Goal: Transaction & Acquisition: Book appointment/travel/reservation

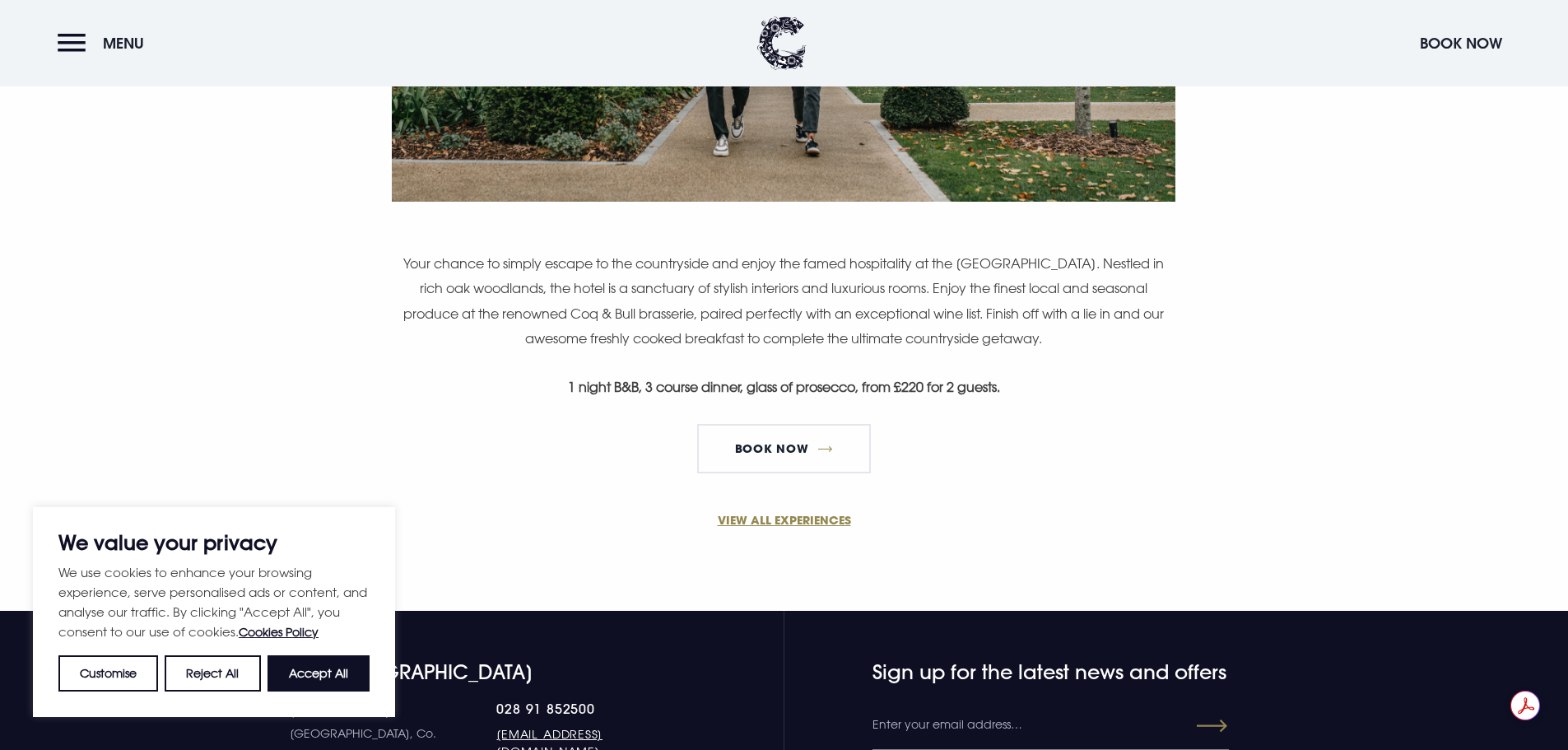
scroll to position [1153, 0]
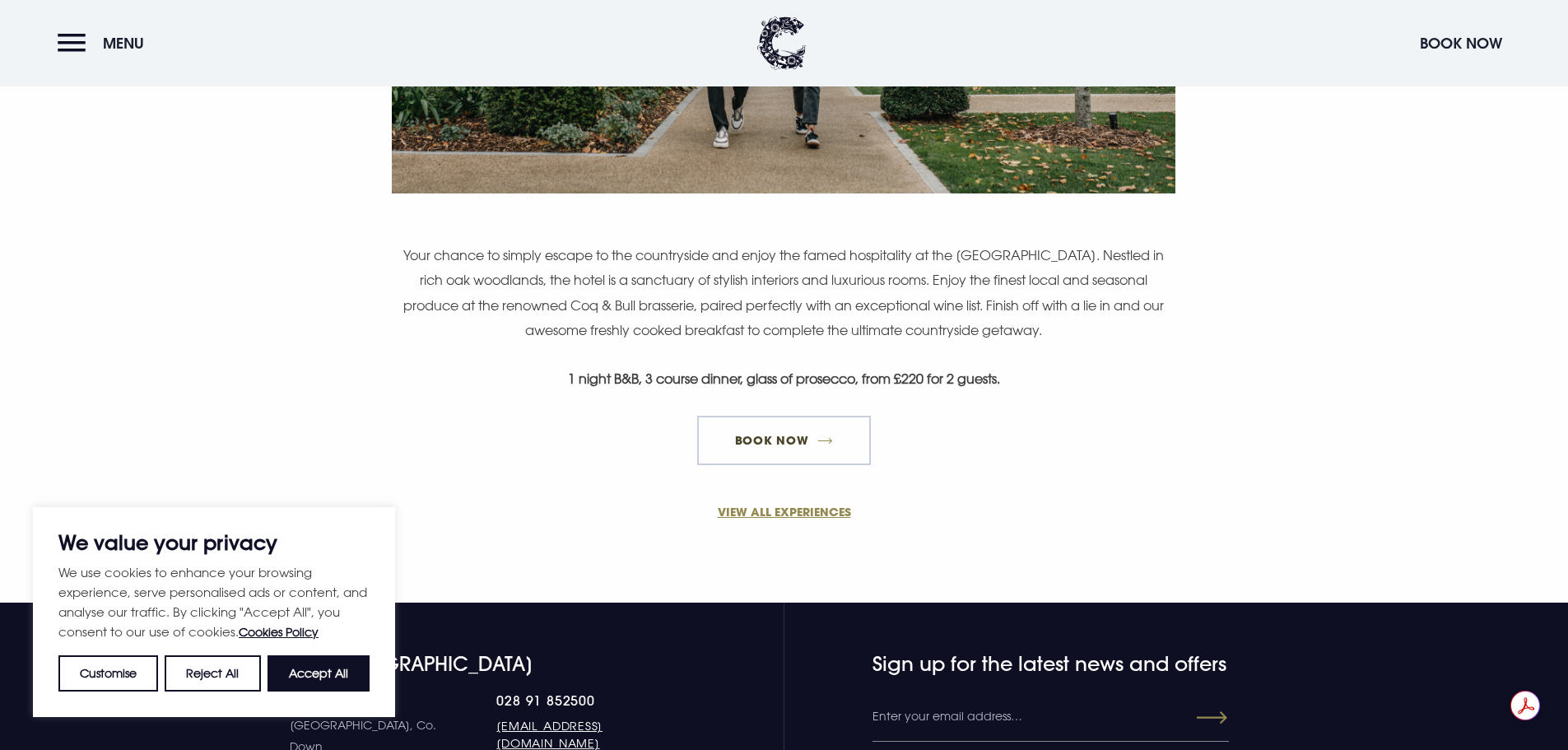
click at [753, 448] on link "Book Now" at bounding box center [784, 441] width 173 height 50
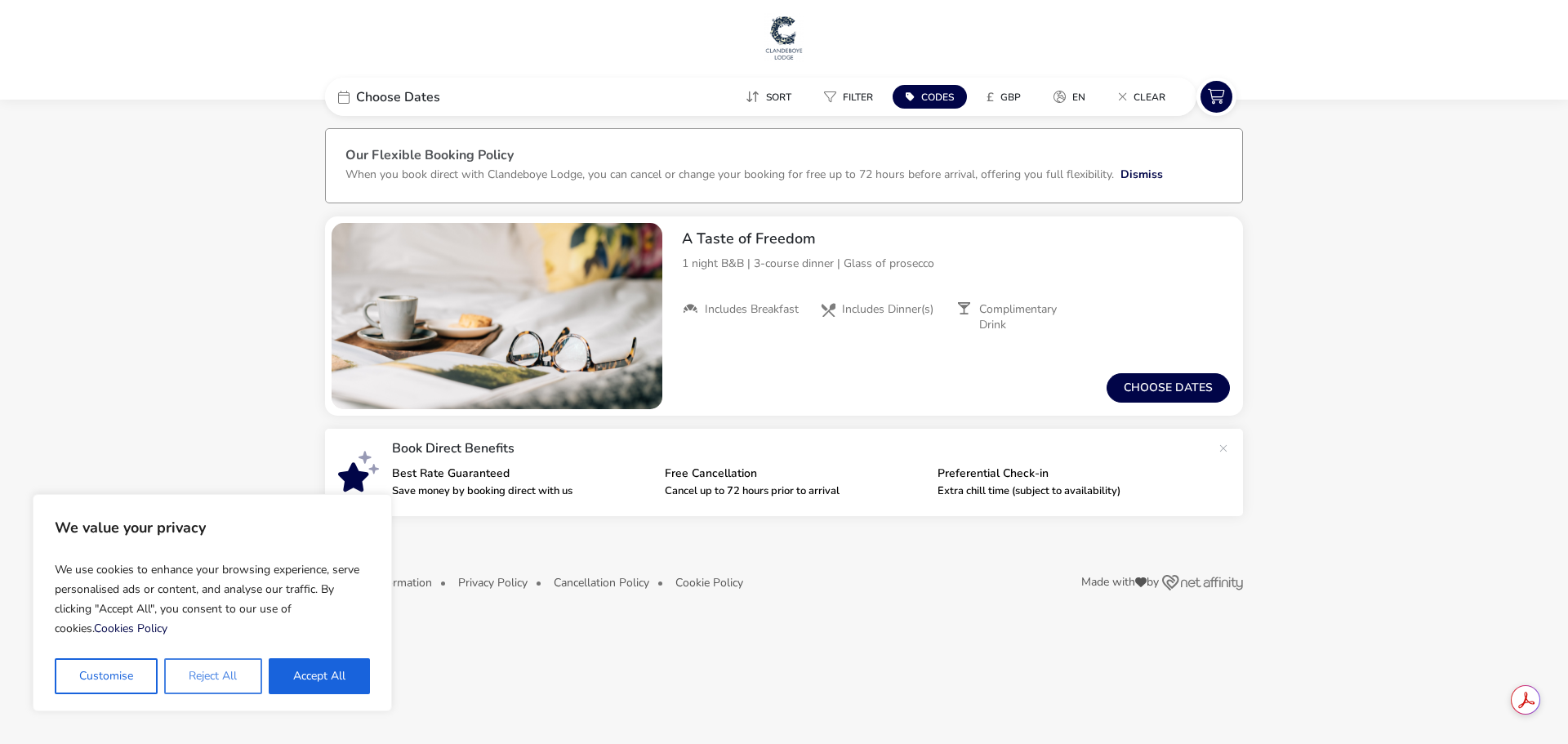
click at [229, 675] on button "Reject All" at bounding box center [212, 676] width 98 height 36
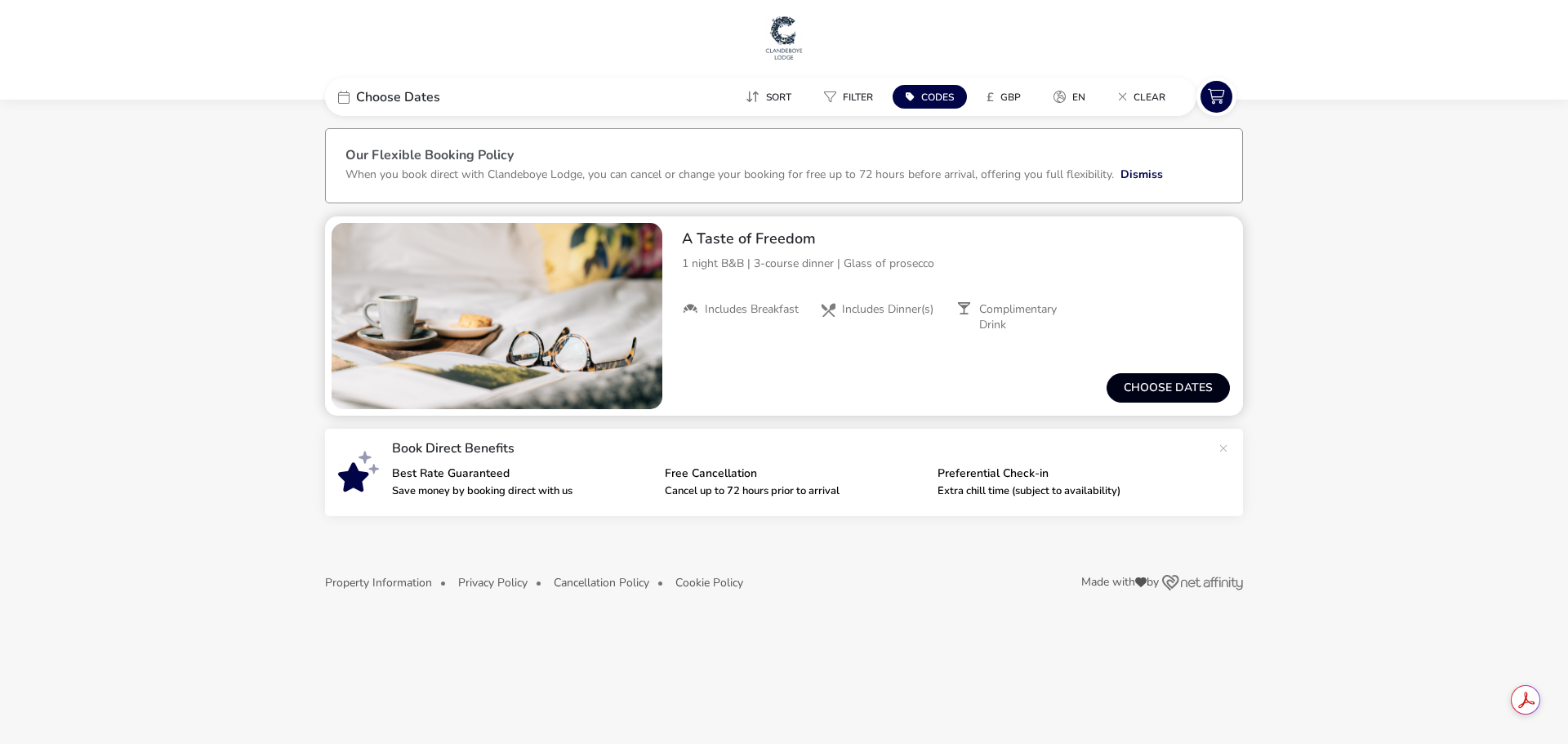
click at [1169, 383] on button "Choose dates" at bounding box center [1168, 387] width 123 height 29
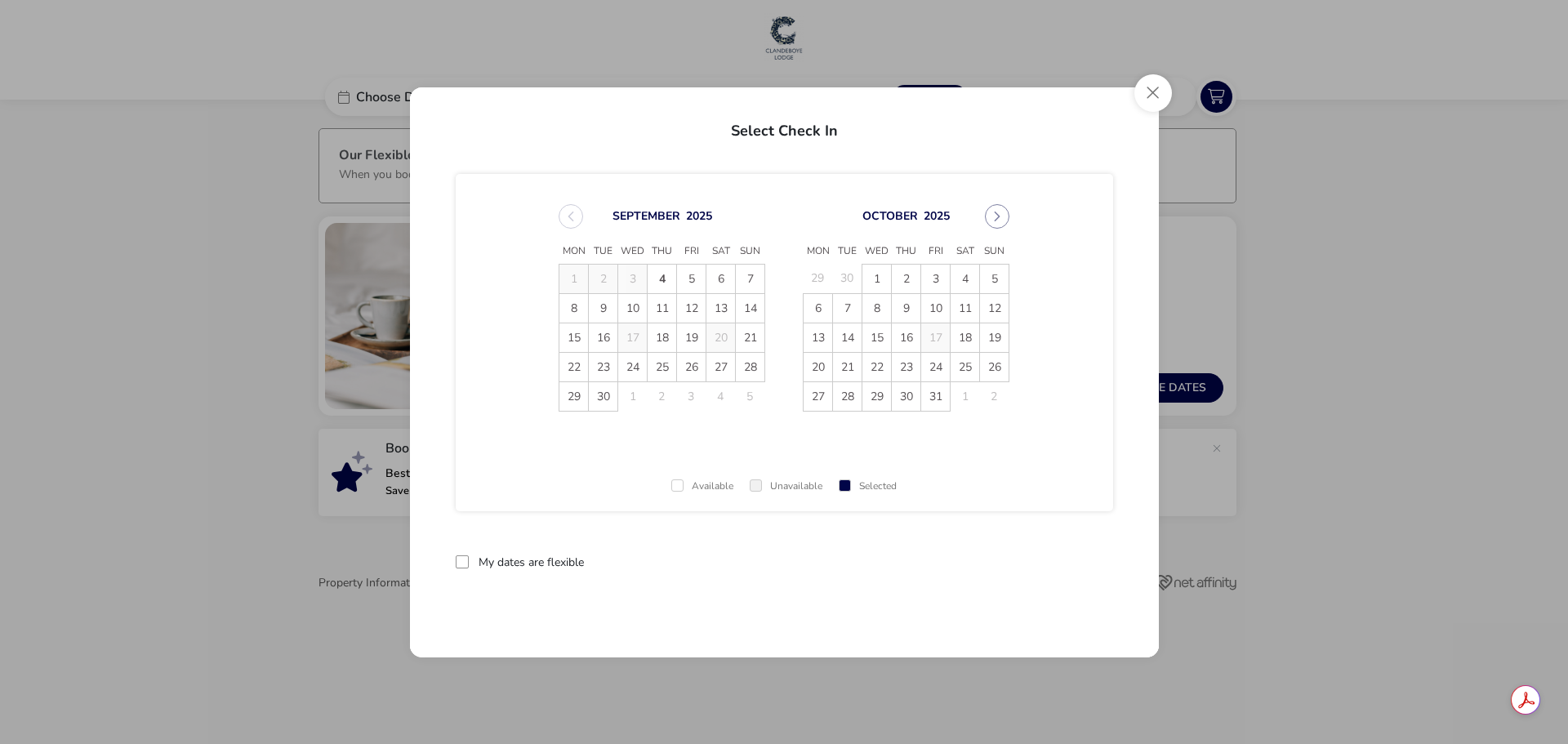
click at [466, 567] on div at bounding box center [462, 562] width 13 height 13
click at [996, 215] on button "Next Month" at bounding box center [997, 217] width 25 height 25
click at [564, 216] on button "Previous Month" at bounding box center [571, 217] width 25 height 25
click at [989, 341] on span "19" at bounding box center [994, 338] width 28 height 28
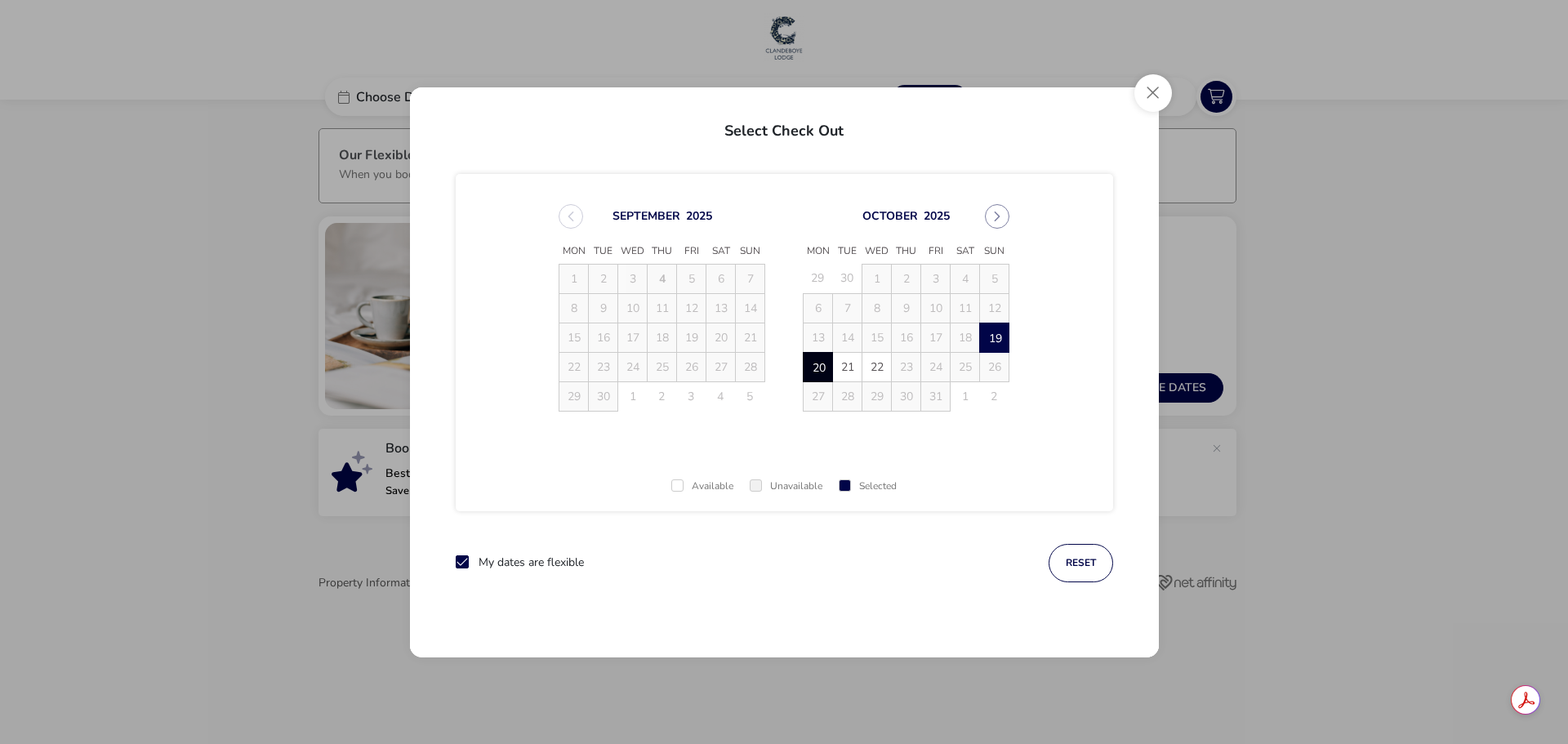
click at [821, 365] on span "20" at bounding box center [818, 367] width 28 height 28
click at [1071, 563] on button "Apply Dates" at bounding box center [1062, 562] width 99 height 39
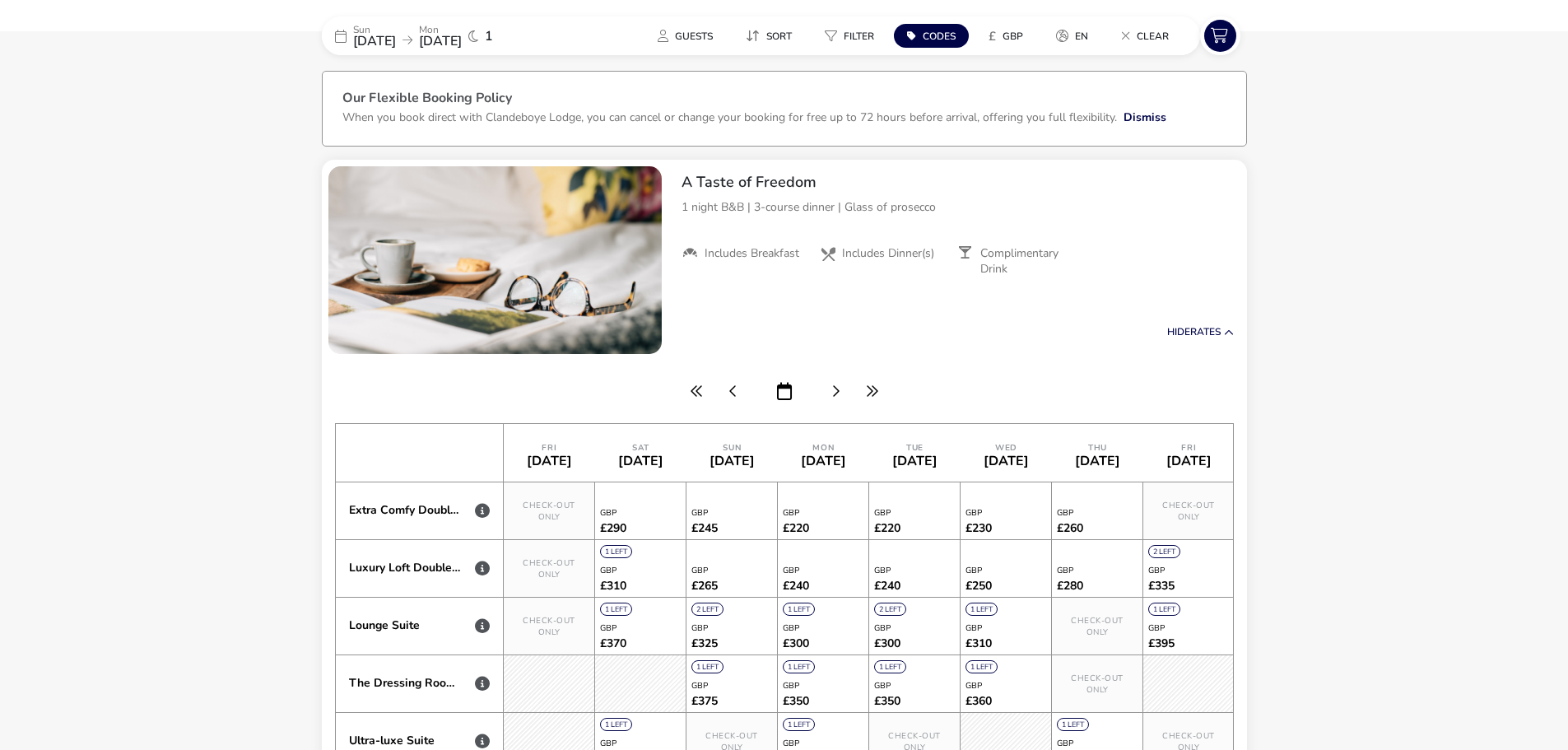
scroll to position [54, 0]
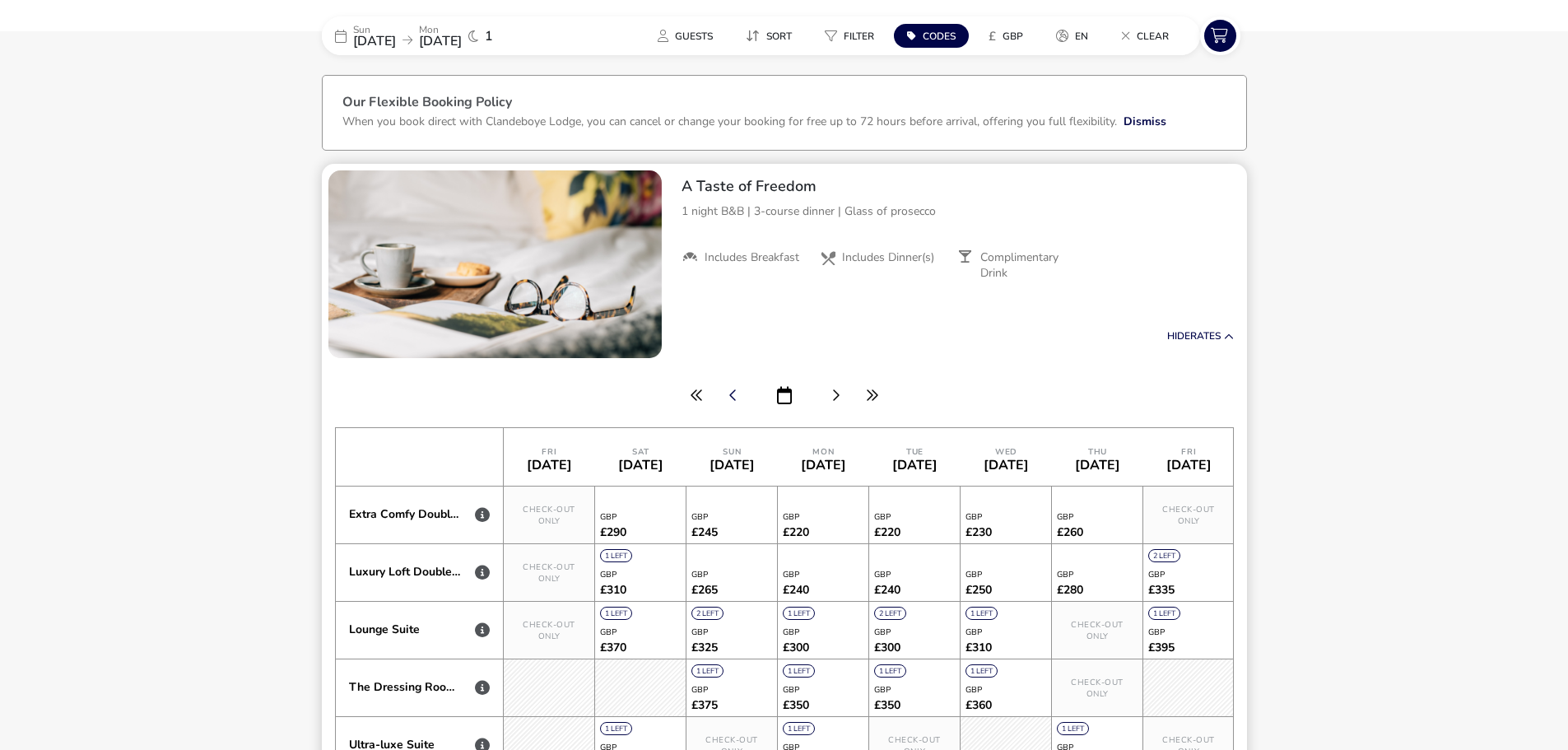
click at [729, 401] on icon "button" at bounding box center [733, 395] width 9 height 13
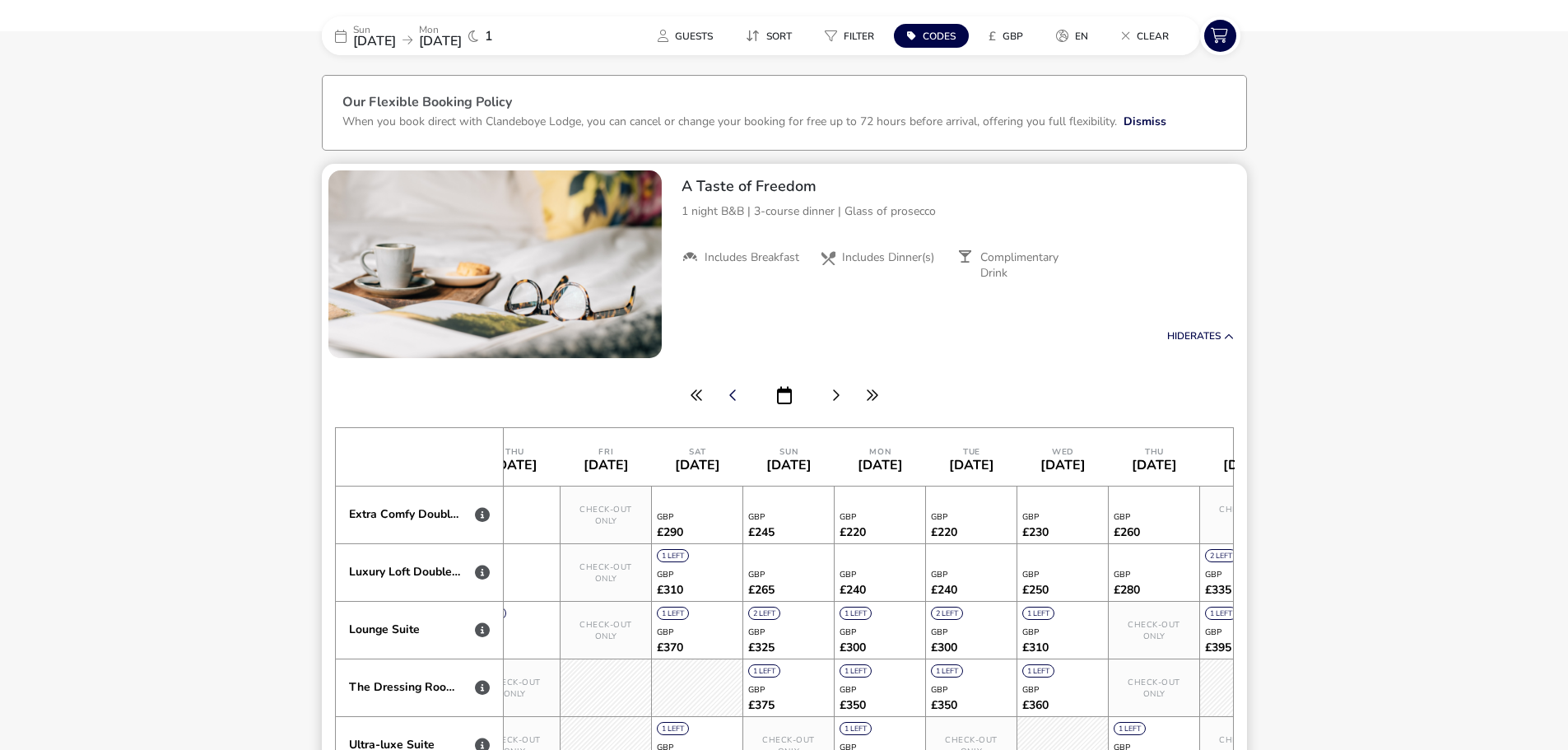
scroll to position [0, 5483]
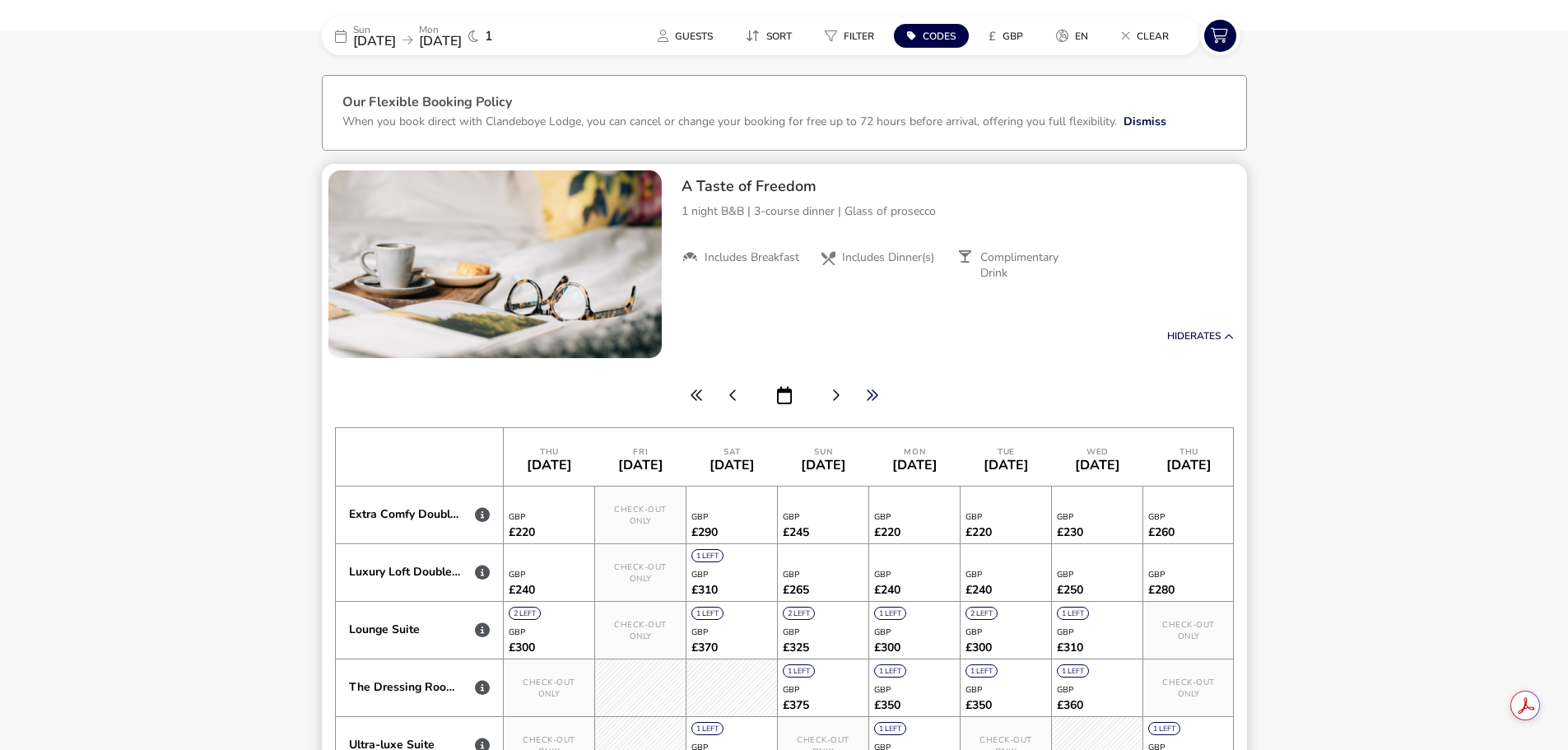
click at [870, 391] on icon "button" at bounding box center [872, 395] width 13 height 13
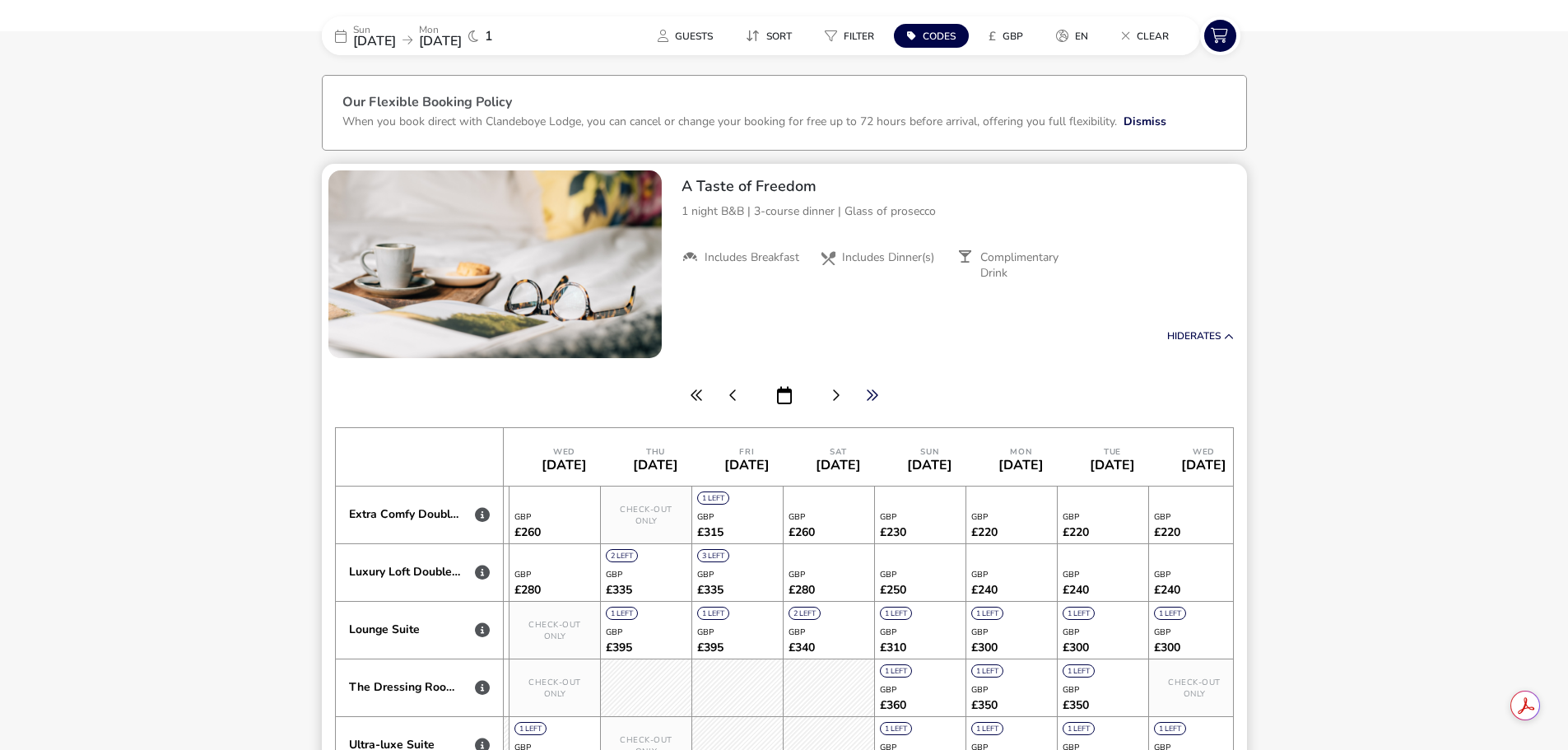
scroll to position [0, 0]
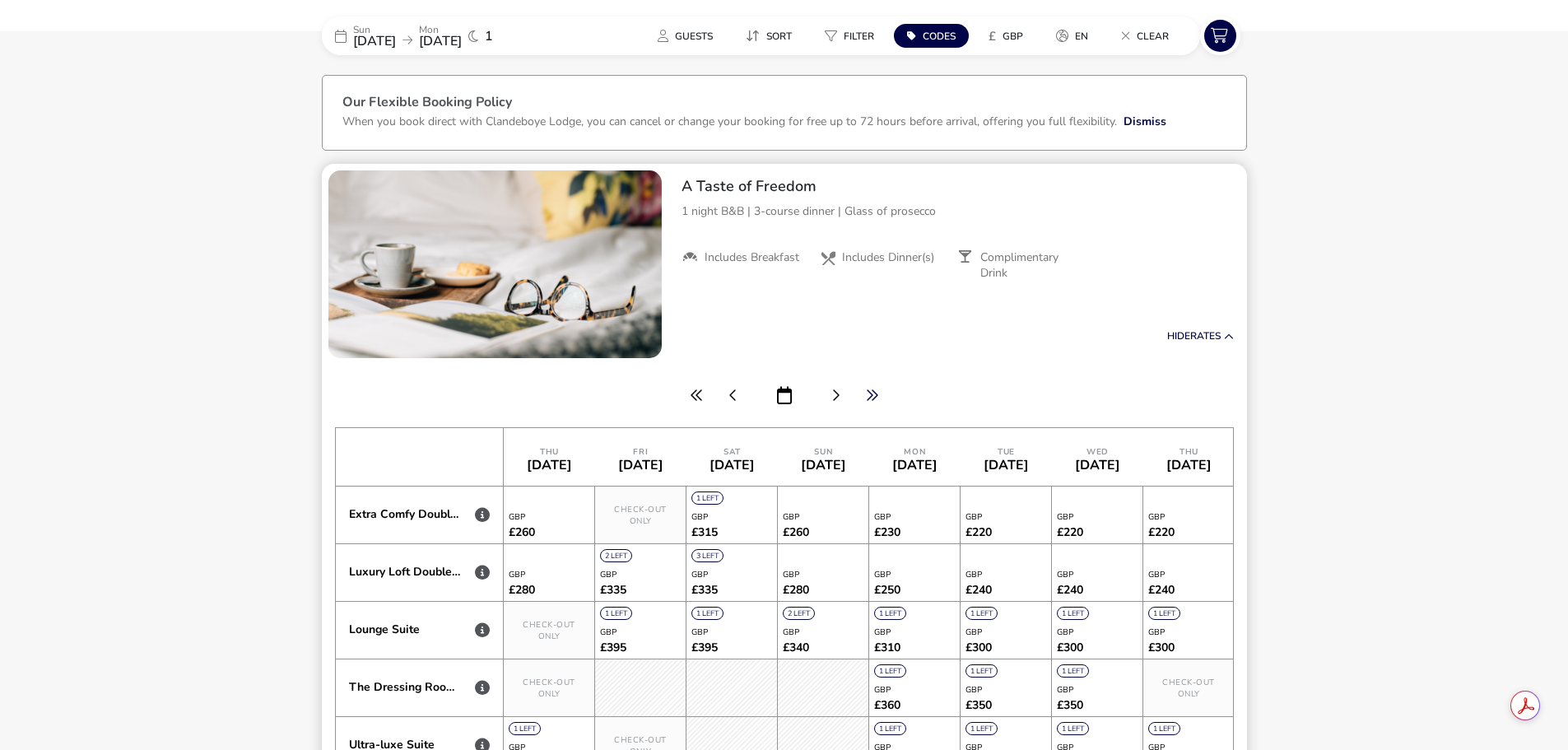
click at [870, 391] on icon "button" at bounding box center [872, 395] width 13 height 13
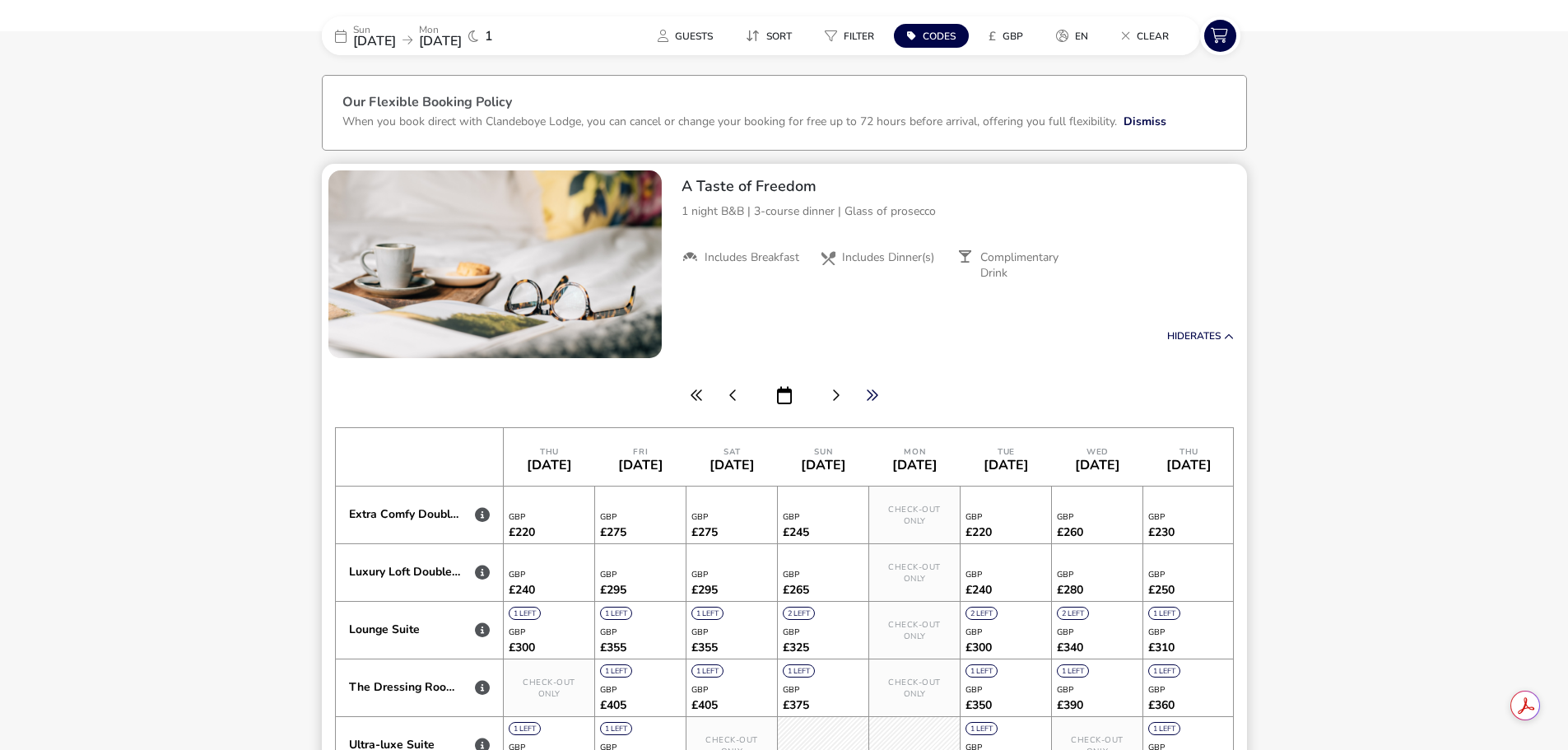
click at [870, 391] on icon "button" at bounding box center [872, 395] width 13 height 13
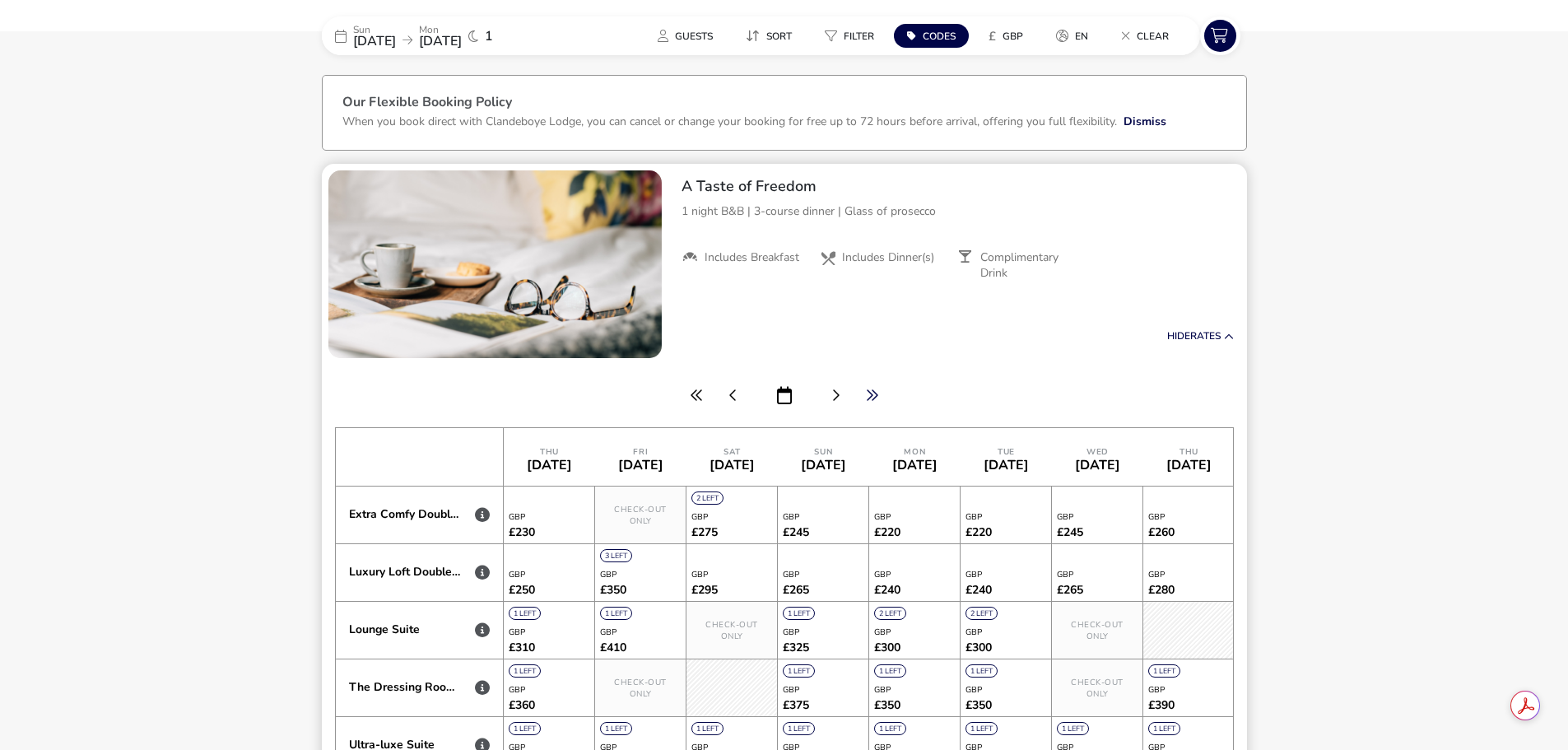
click at [870, 391] on icon "button" at bounding box center [872, 395] width 13 height 13
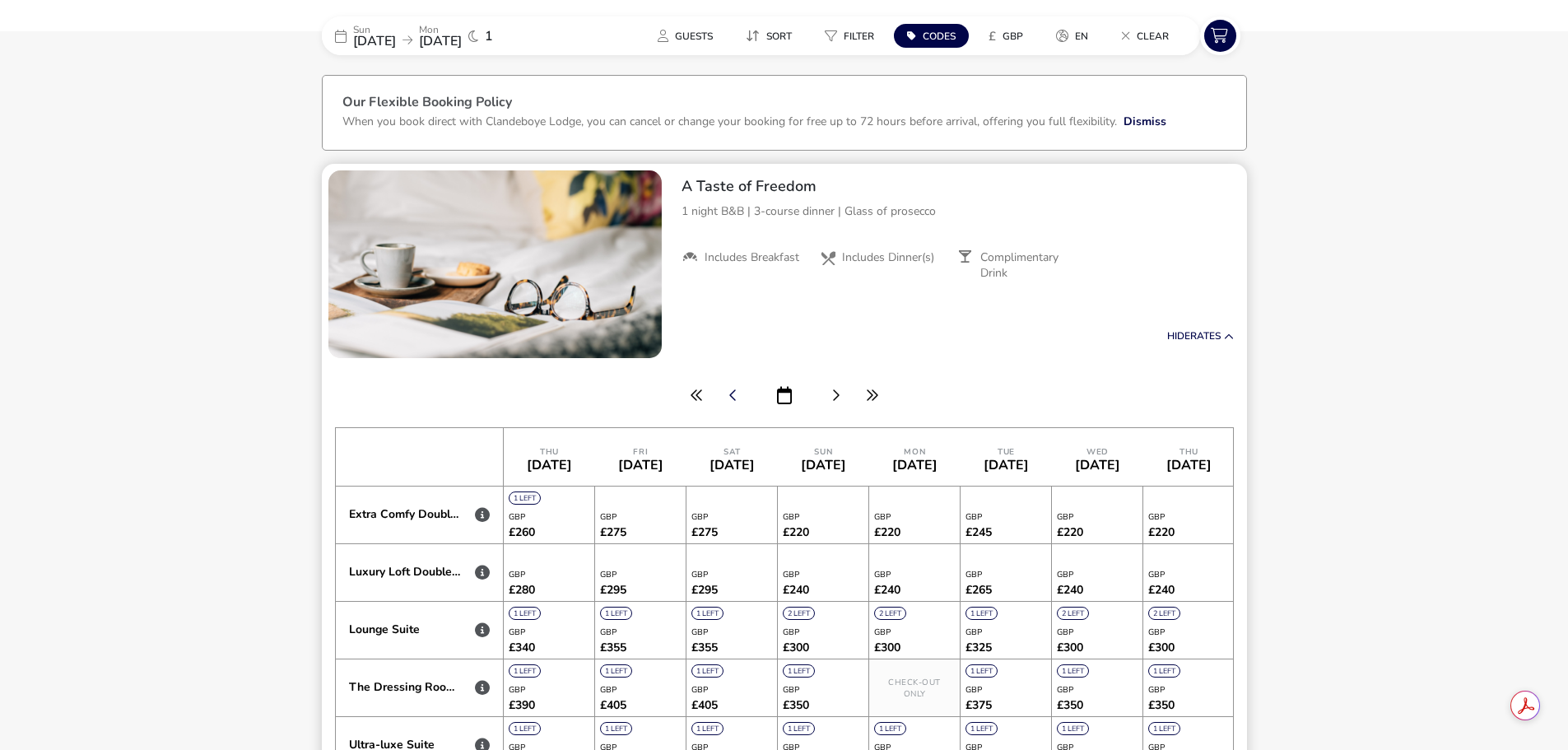
click at [734, 397] on icon "button" at bounding box center [733, 395] width 9 height 13
click at [701, 397] on icon "button" at bounding box center [697, 395] width 13 height 13
